Goal: Transaction & Acquisition: Purchase product/service

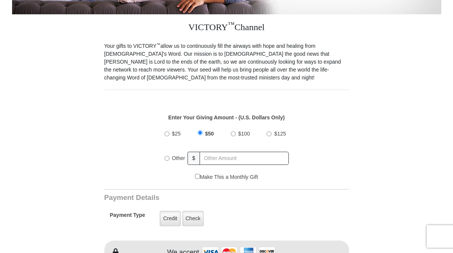
scroll to position [196, 0]
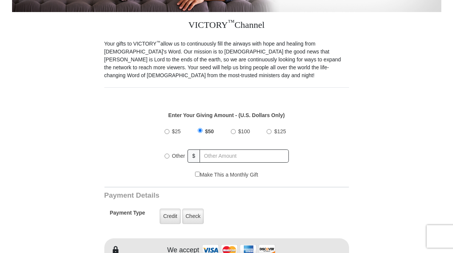
click at [200, 130] on input "$50" at bounding box center [200, 130] width 5 height 5
click at [196, 174] on input "Make This a Monthly Gift" at bounding box center [197, 174] width 5 height 5
checkbox input "true"
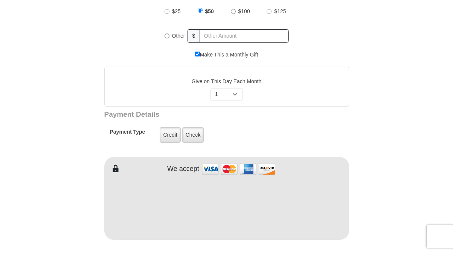
scroll to position [316, 0]
click at [167, 134] on label "Credit" at bounding box center [170, 134] width 21 height 15
click at [0, 0] on input "Credit" at bounding box center [0, 0] width 0 height 0
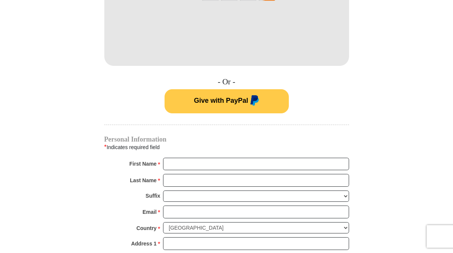
scroll to position [493, 0]
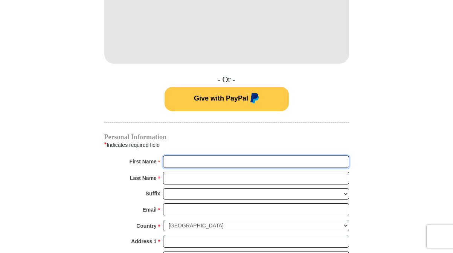
click at [208, 162] on input "First Name *" at bounding box center [256, 162] width 186 height 13
drag, startPoint x: 218, startPoint y: 162, endPoint x: 186, endPoint y: 160, distance: 32.0
click at [186, 160] on input "virginia kozinczak" at bounding box center [256, 162] width 186 height 13
type input "virginia"
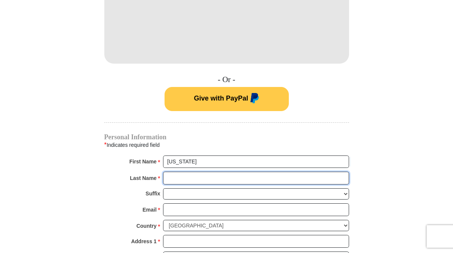
click at [212, 179] on input "Last Name *" at bounding box center [256, 178] width 186 height 13
paste input "kozinczak"
type input "kozinczak"
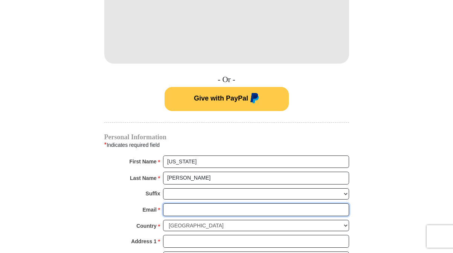
click at [262, 208] on input "Email *" at bounding box center [256, 209] width 186 height 13
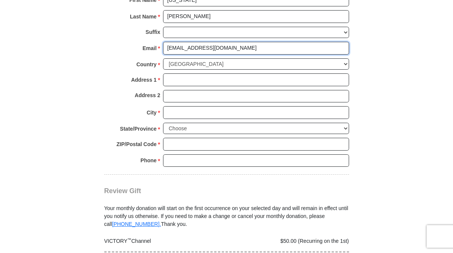
scroll to position [655, 0]
type input "ginnykozinczak@juno.com"
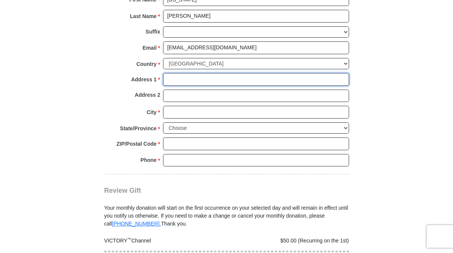
click at [212, 73] on input "Address 1 *" at bounding box center [256, 79] width 186 height 13
type input "24 madison st"
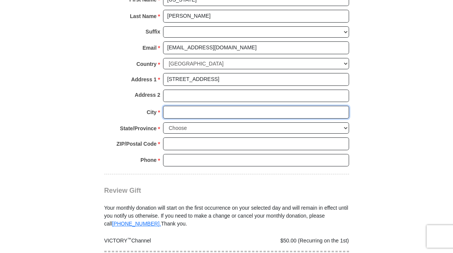
click at [211, 106] on input "City *" at bounding box center [256, 112] width 186 height 13
type input "lyons"
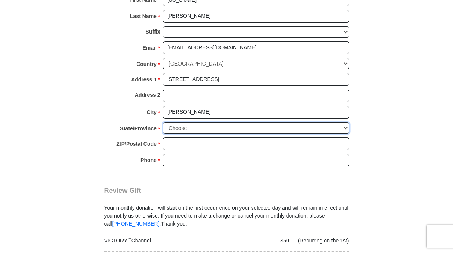
select select "NY"
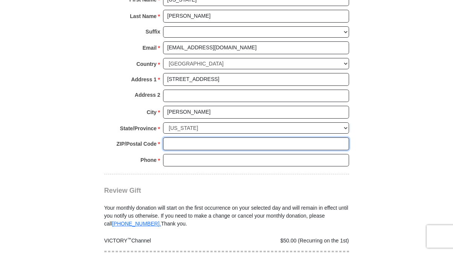
click at [181, 138] on input "ZIP/Postal Code *" at bounding box center [256, 144] width 186 height 13
type input "14489"
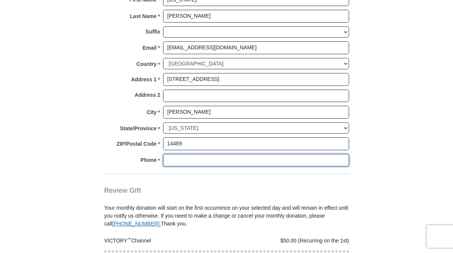
click at [177, 154] on input "Phone * *" at bounding box center [256, 160] width 186 height 13
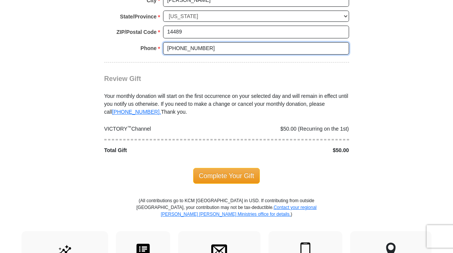
scroll to position [772, 0]
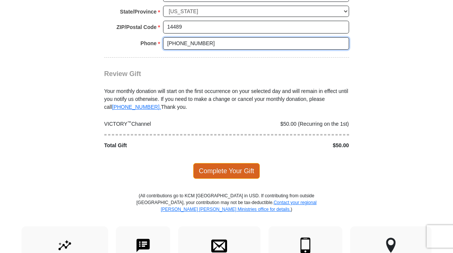
type input "315-398-1593"
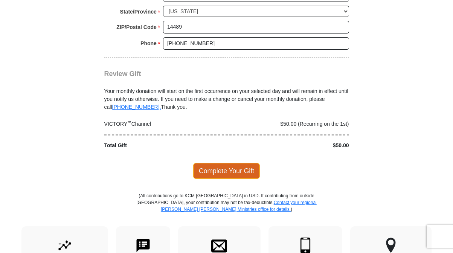
click at [215, 163] on span "Complete Your Gift" at bounding box center [226, 171] width 67 height 16
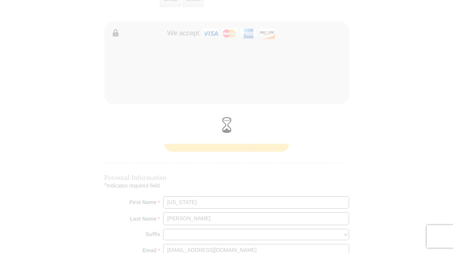
scroll to position [453, 0]
click at [250, 205] on div at bounding box center [226, 126] width 453 height 253
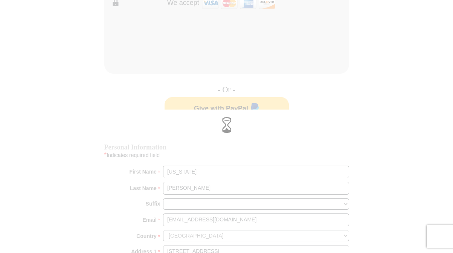
scroll to position [485, 0]
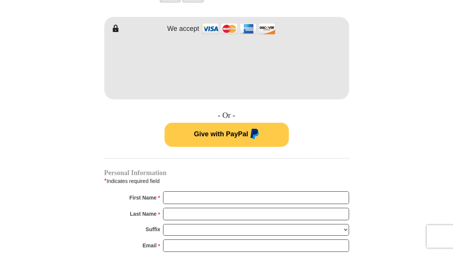
scroll to position [423, 0]
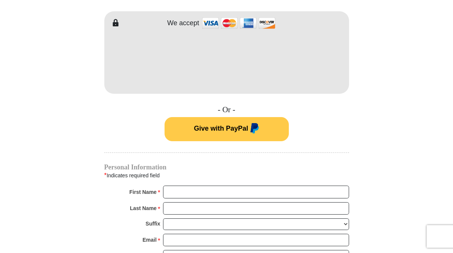
click at [234, 125] on span "Give with PayPal" at bounding box center [221, 129] width 54 height 8
